Goal: Task Accomplishment & Management: Complete application form

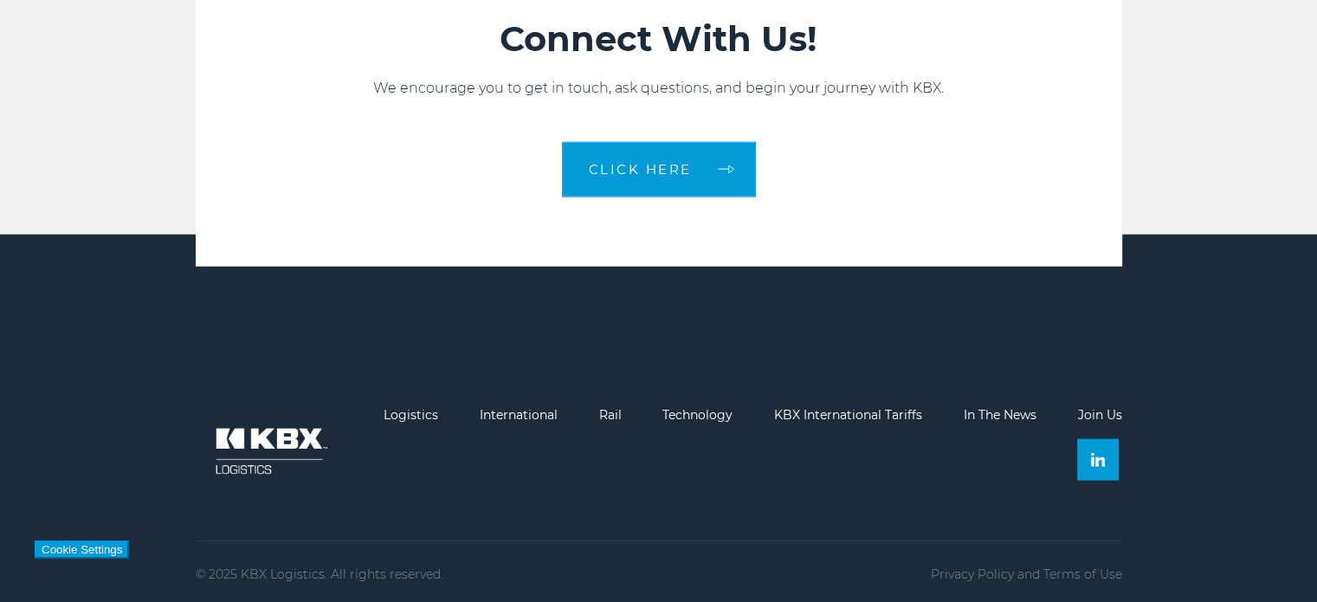
scroll to position [3804, 0]
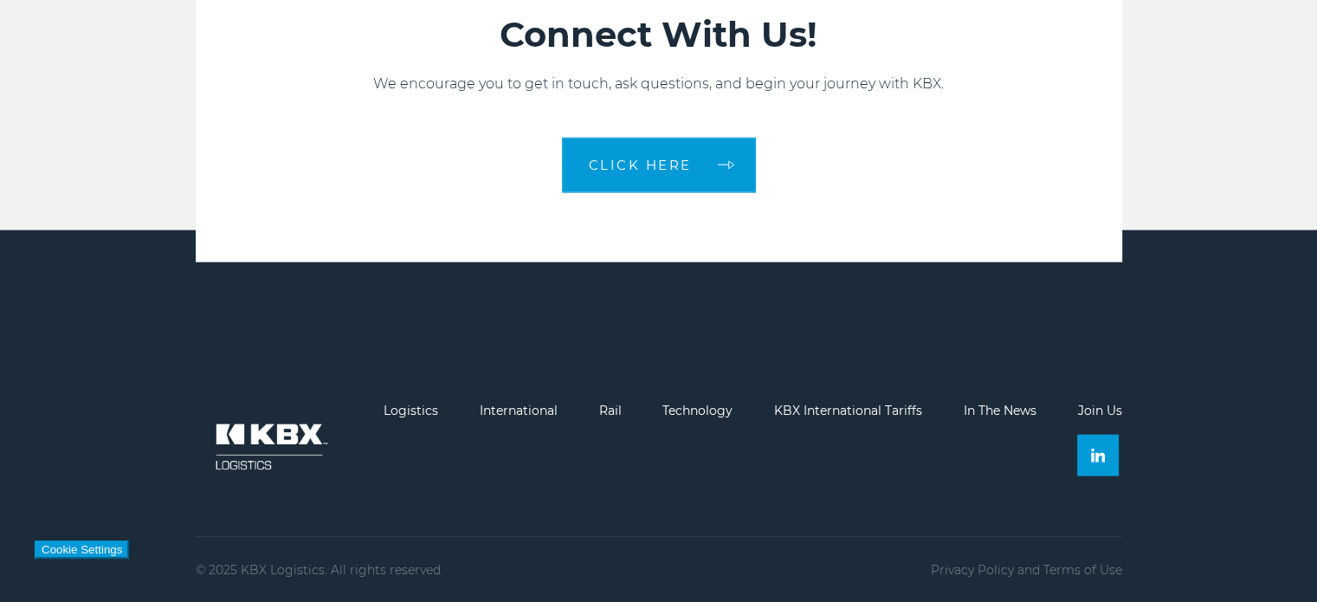
click at [1109, 415] on link "Join Us" at bounding box center [1099, 411] width 44 height 16
click at [1107, 413] on link "Join Us" at bounding box center [1099, 411] width 44 height 16
click at [292, 442] on img at bounding box center [269, 446] width 147 height 87
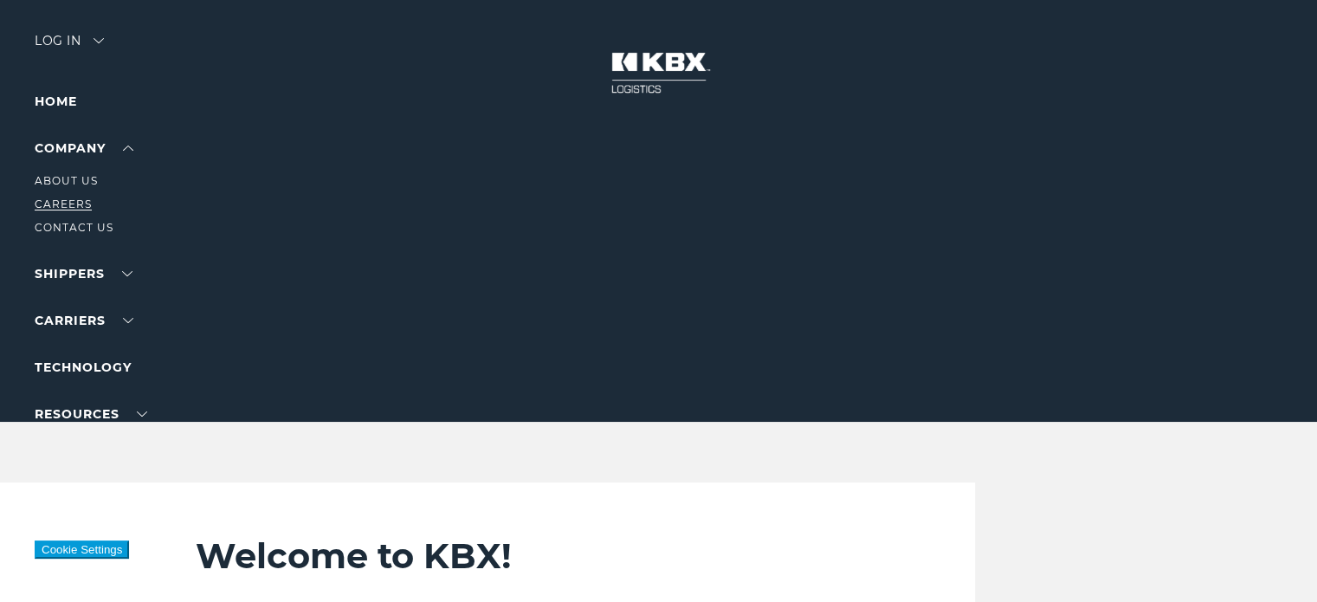
click at [80, 204] on link "Careers" at bounding box center [63, 203] width 57 height 13
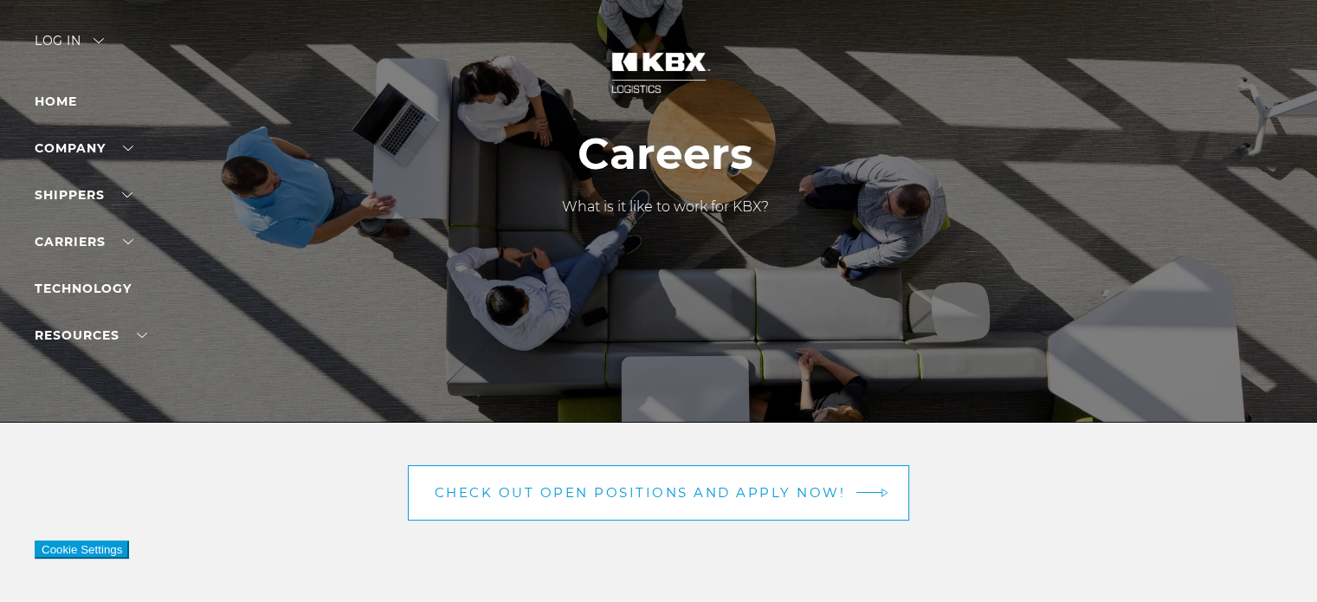
click at [541, 477] on link "Check out open positions and apply now!" at bounding box center [659, 492] width 502 height 55
